Goal: Transaction & Acquisition: Purchase product/service

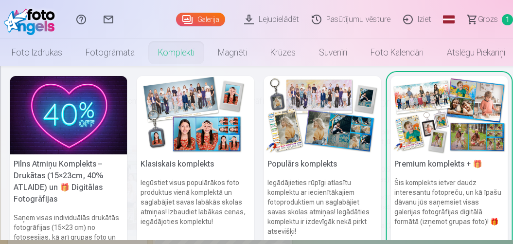
click at [456, 135] on img at bounding box center [448, 115] width 117 height 78
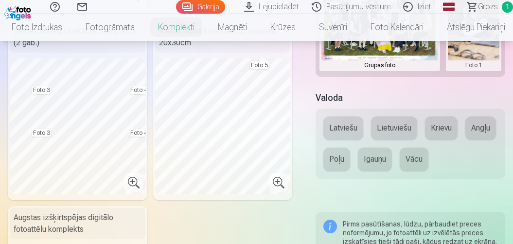
scroll to position [445, 0]
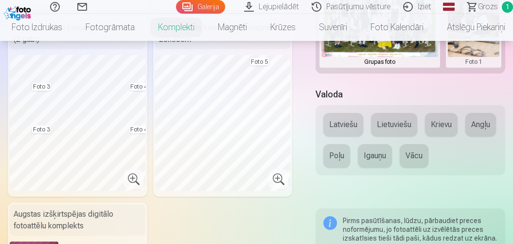
click at [339, 121] on button "Latviešu" at bounding box center [343, 124] width 40 height 23
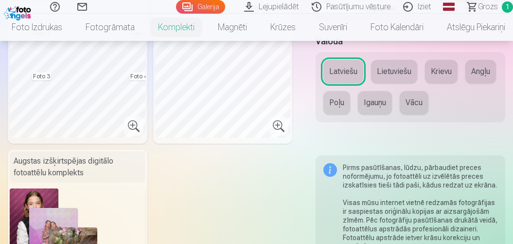
scroll to position [608, 0]
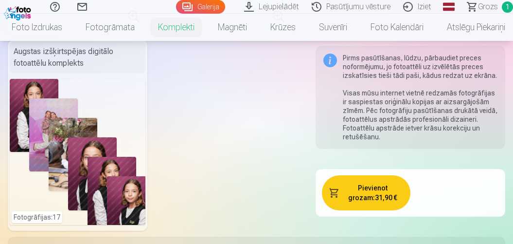
click at [364, 195] on button "Pievienot grozam : 31,90 €" at bounding box center [366, 192] width 88 height 35
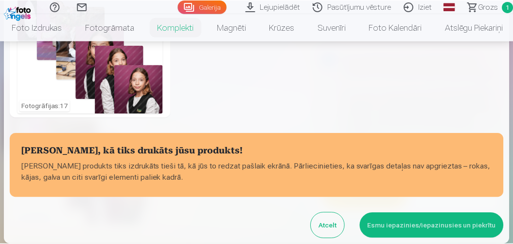
scroll to position [461, 0]
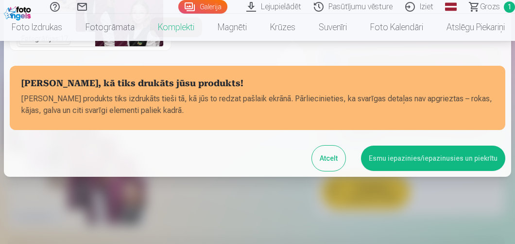
click at [385, 155] on button "Esmu iepazinies/iepazinusies un piekrītu" at bounding box center [433, 157] width 144 height 25
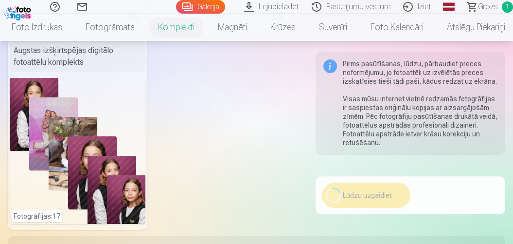
scroll to position [610, 0]
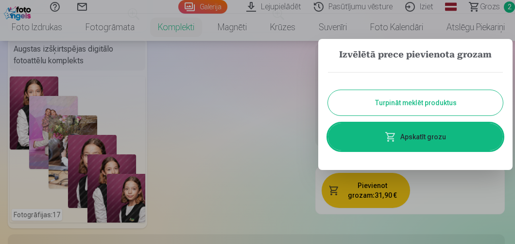
click at [486, 4] on div at bounding box center [257, 122] width 515 height 244
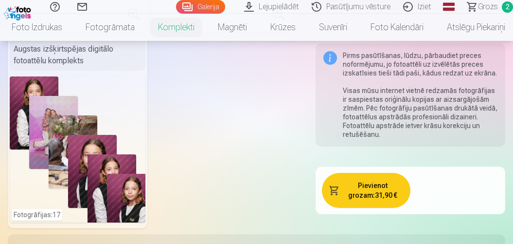
click at [509, 6] on span "2" at bounding box center [507, 6] width 11 height 11
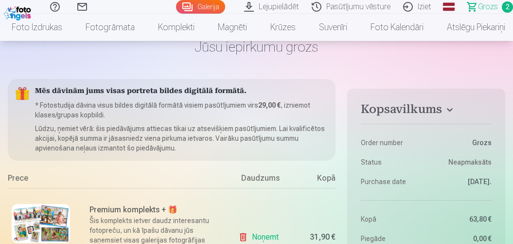
scroll to position [202, 0]
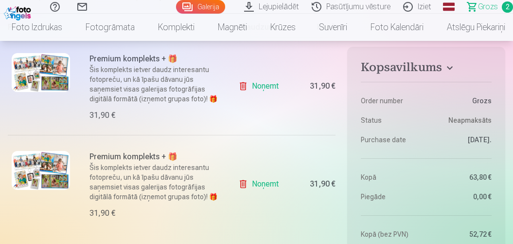
click at [241, 183] on link "Noņemt" at bounding box center [260, 183] width 44 height 19
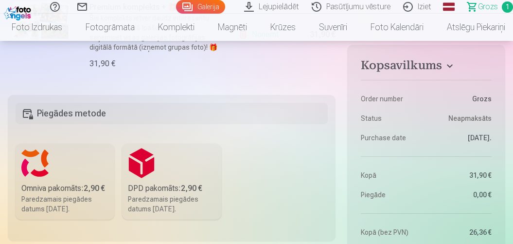
scroll to position [324, 0]
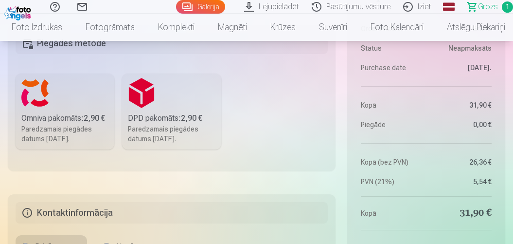
click at [56, 108] on label "Omniva pakomāts : 2,90 € Paredzamais piegādes datums 25.10.2025." at bounding box center [65, 111] width 99 height 76
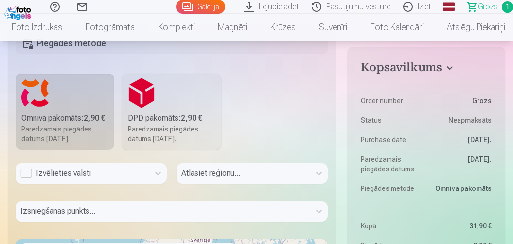
scroll to position [333, 0]
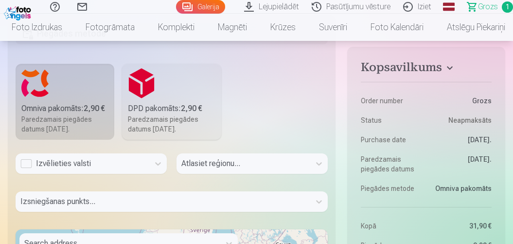
click at [31, 171] on div "Izvēlieties valsti" at bounding box center [83, 163] width 134 height 20
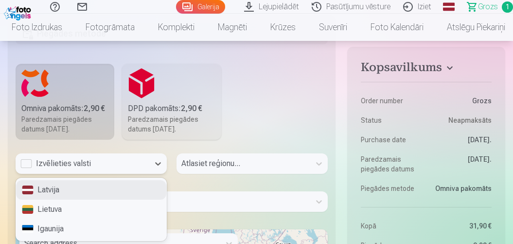
click at [63, 193] on div "Latvija" at bounding box center [91, 189] width 150 height 19
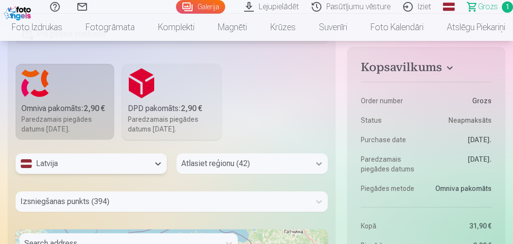
scroll to position [417, 0]
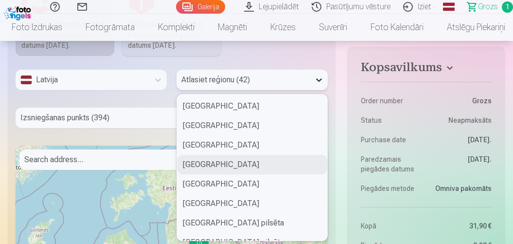
click at [317, 90] on div "42 results available. Use Up and Down to choose options, press Enter to select …" at bounding box center [251, 80] width 151 height 20
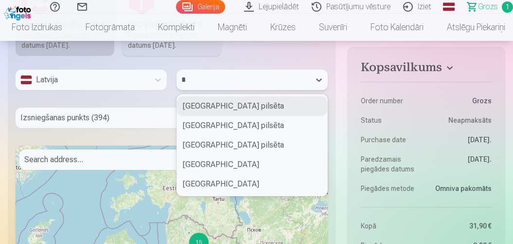
type input "**"
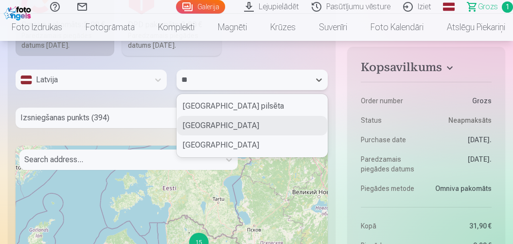
click at [240, 122] on div "Jelgavas novads" at bounding box center [252, 125] width 150 height 19
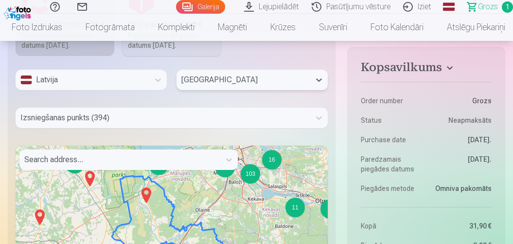
click at [135, 116] on div "Izsniegšanas punkts (394)" at bounding box center [172, 117] width 312 height 20
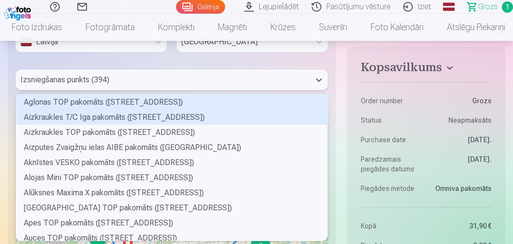
scroll to position [143, 309]
type input "**"
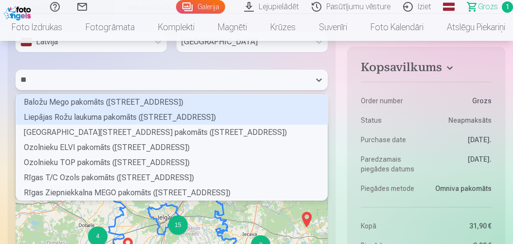
scroll to position [2, 3]
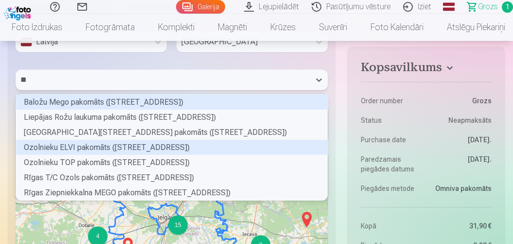
click at [90, 144] on div "Ozolnieku ELVI pakomāts (Rīgas iela 42)" at bounding box center [172, 147] width 312 height 15
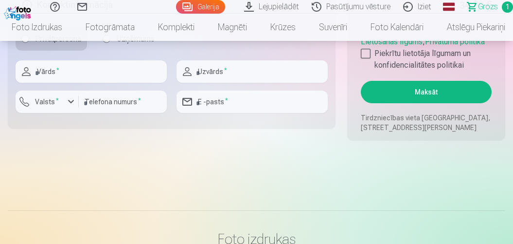
scroll to position [779, 0]
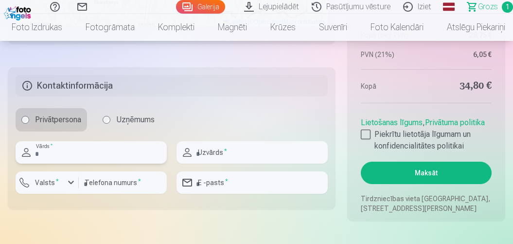
click at [55, 154] on input "text" at bounding box center [91, 152] width 151 height 22
type input "****"
click at [202, 148] on input "text" at bounding box center [251, 152] width 151 height 22
type input "*******"
click at [72, 182] on div "button" at bounding box center [71, 182] width 12 height 12
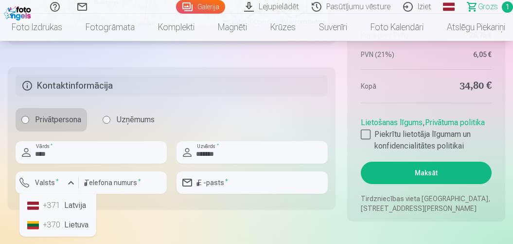
click at [70, 205] on li "+371 Latvija" at bounding box center [57, 204] width 69 height 19
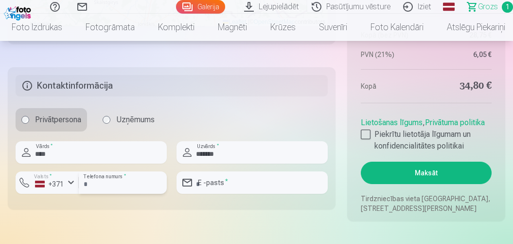
click at [112, 185] on input "number" at bounding box center [123, 182] width 88 height 22
type input "********"
click at [222, 181] on input "email" at bounding box center [251, 182] width 151 height 22
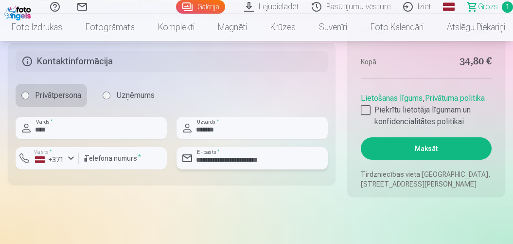
scroll to position [739, 0]
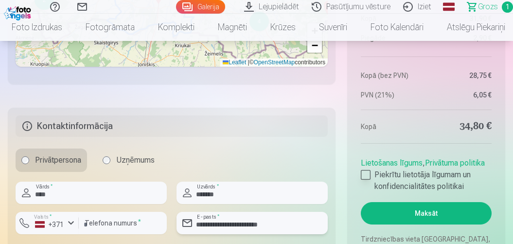
type input "**********"
click at [368, 172] on div at bounding box center [366, 175] width 10 height 10
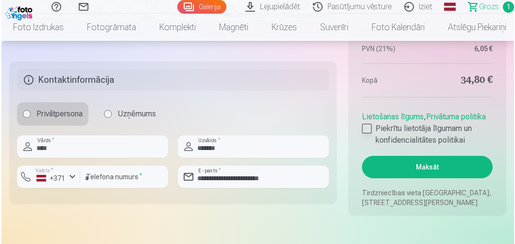
scroll to position [860, 0]
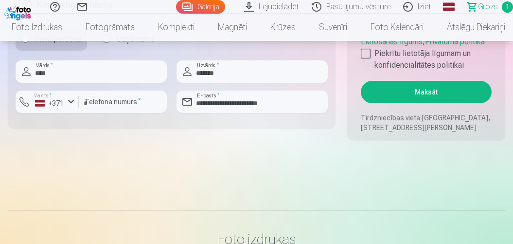
click at [438, 87] on button "Maksāt" at bounding box center [426, 92] width 131 height 22
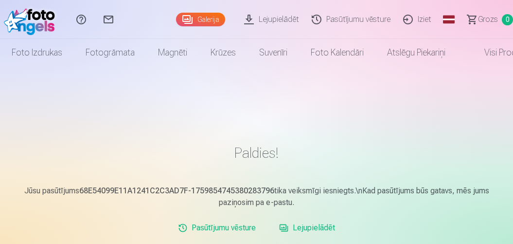
click at [209, 19] on link "Galerija" at bounding box center [200, 20] width 49 height 14
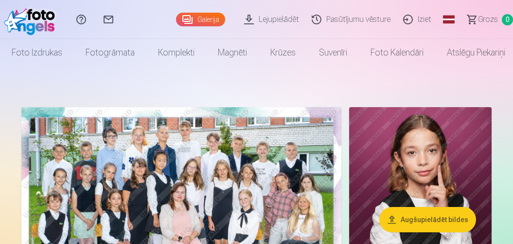
click at [280, 21] on link "Lejupielādēt" at bounding box center [273, 19] width 68 height 39
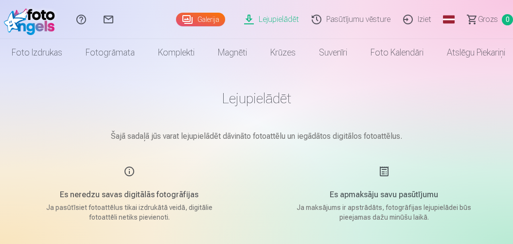
click at [200, 18] on link "Galerija" at bounding box center [200, 20] width 49 height 14
